Goal: Find contact information: Find contact information

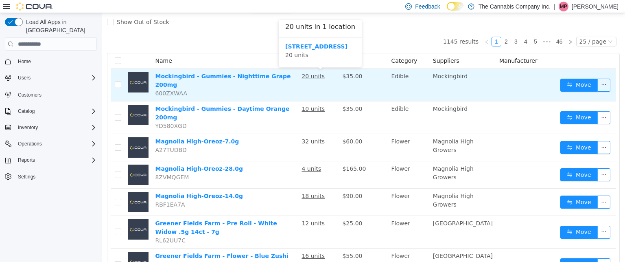
scroll to position [60, 0]
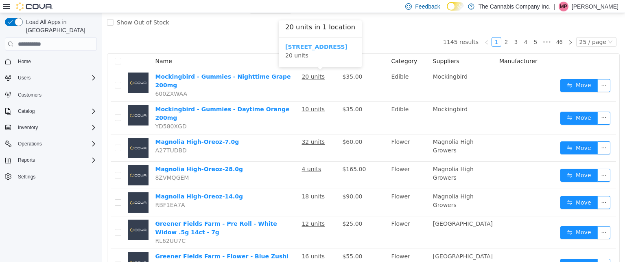
click at [320, 45] on b "[STREET_ADDRESS]" at bounding box center [316, 47] width 62 height 7
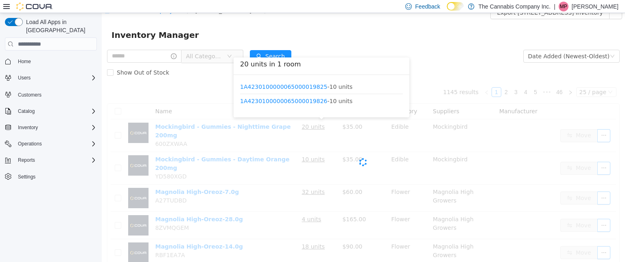
scroll to position [10, 0]
